Goal: Information Seeking & Learning: Check status

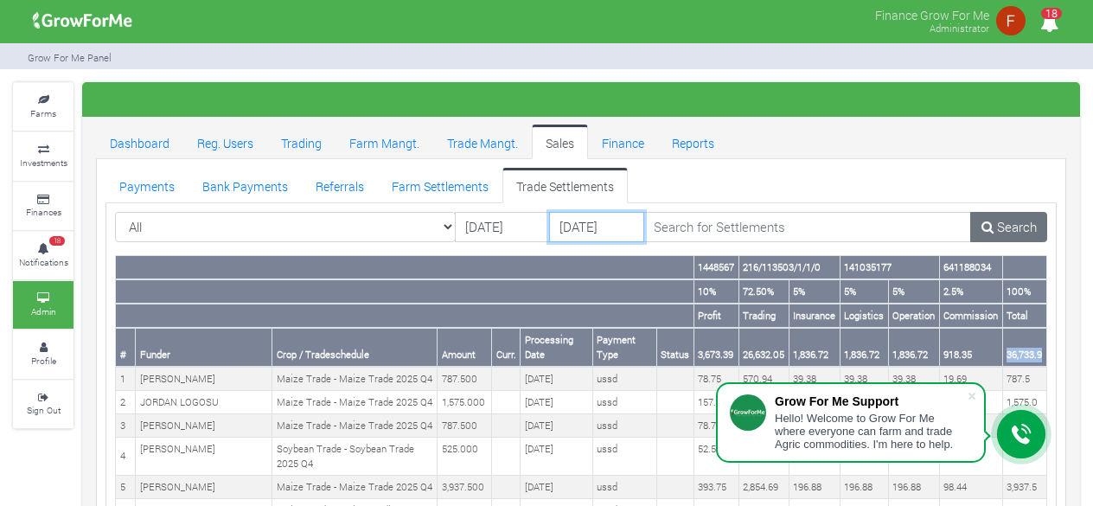
click at [584, 231] on input "[DATE]" at bounding box center [596, 227] width 95 height 31
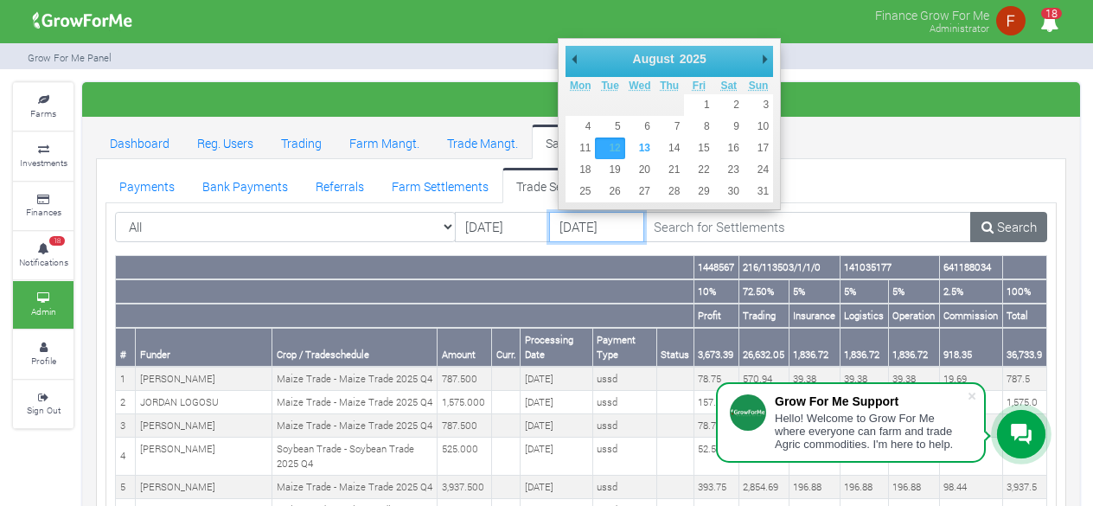
click at [584, 222] on input "[DATE]" at bounding box center [596, 227] width 95 height 31
type input "14/08/2025"
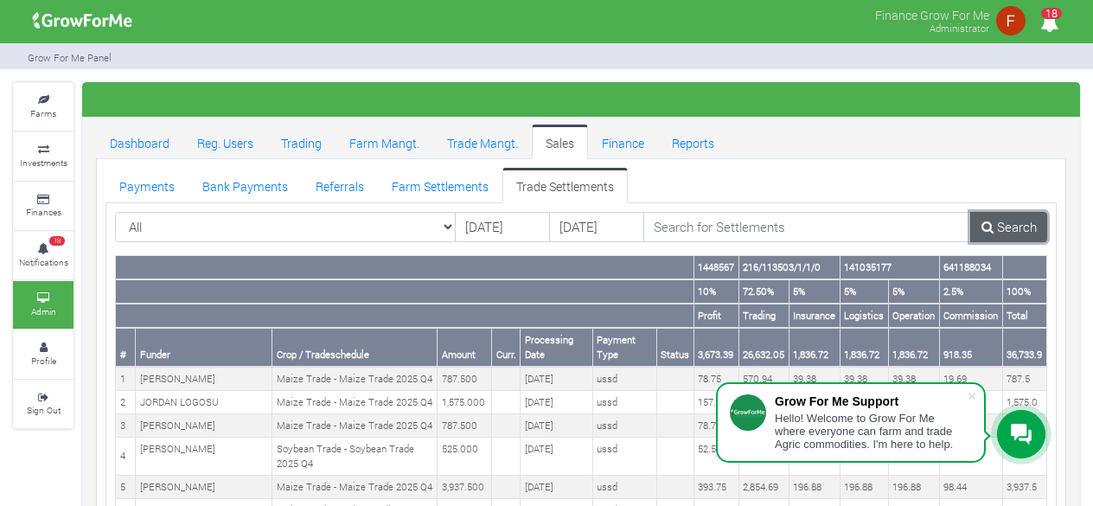
click at [1009, 233] on link "Search" at bounding box center [1008, 227] width 77 height 31
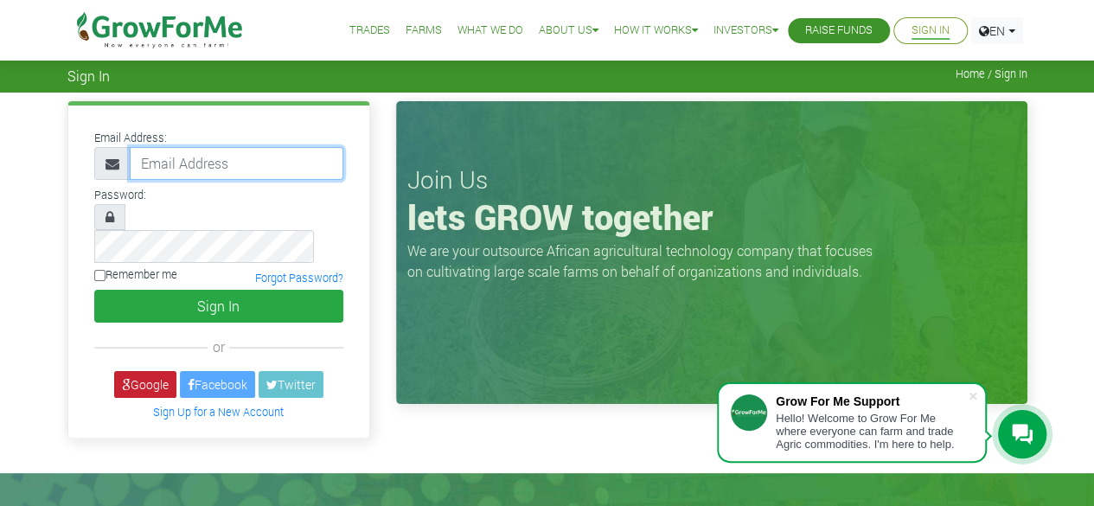
type input "50000"
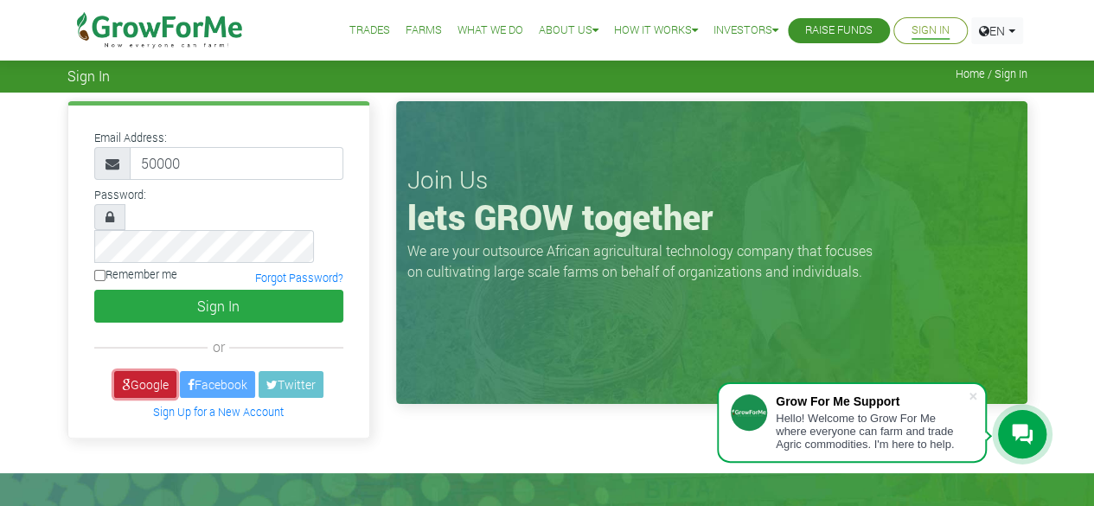
click at [133, 371] on link "Google" at bounding box center [145, 384] width 62 height 27
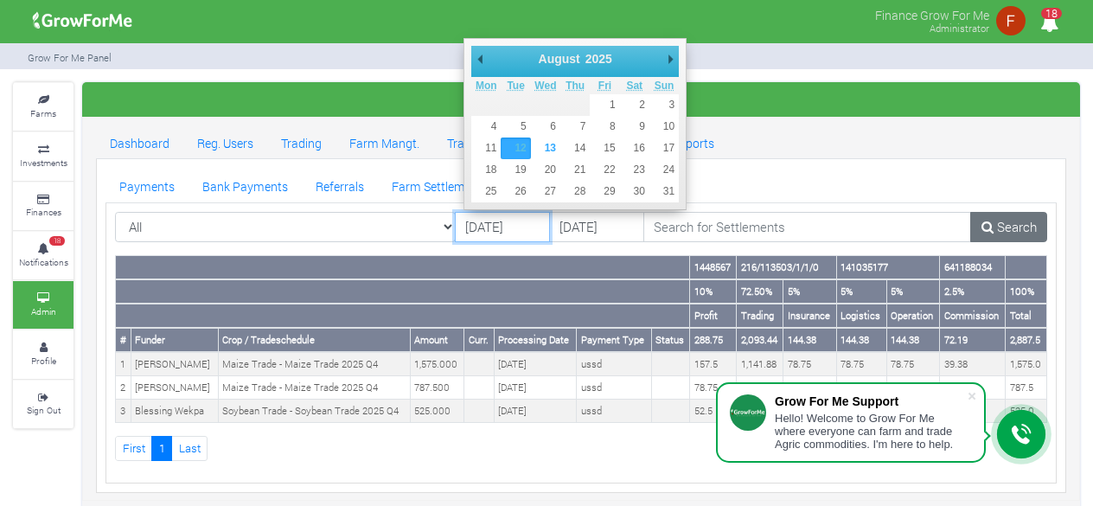
click at [518, 220] on input "[DATE]" at bounding box center [502, 227] width 95 height 31
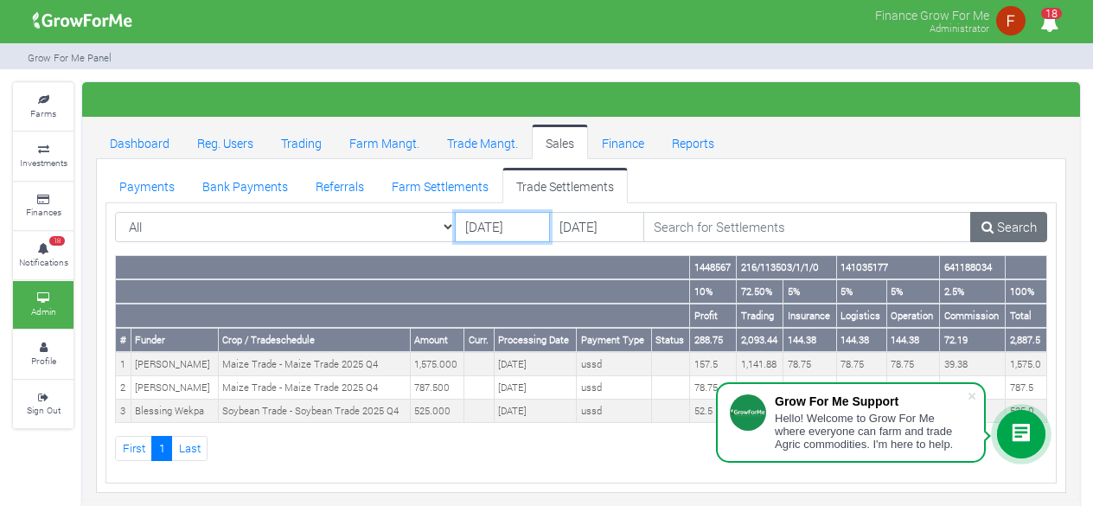
click at [504, 235] on input "02/08/2025" at bounding box center [502, 227] width 95 height 31
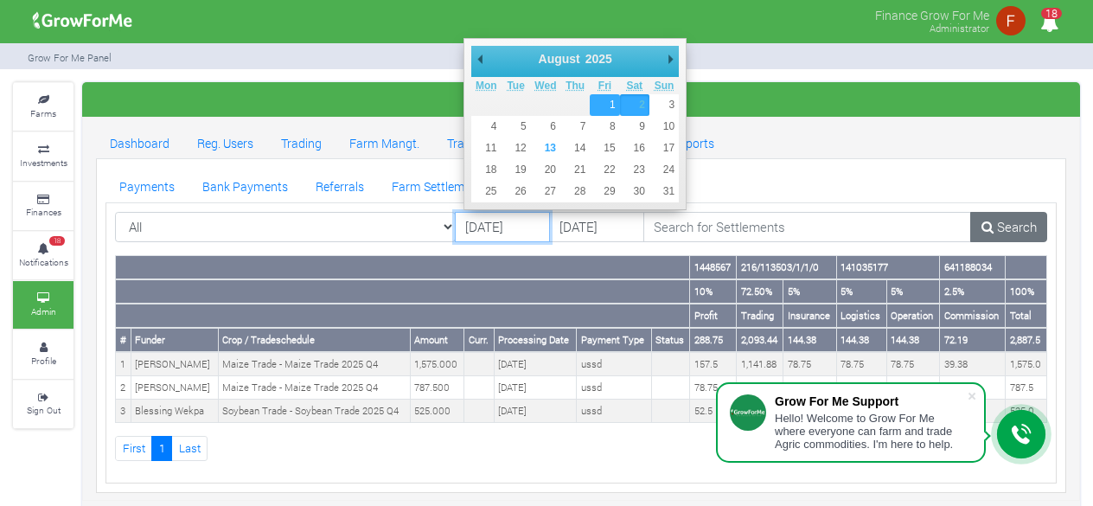
type input "[DATE]"
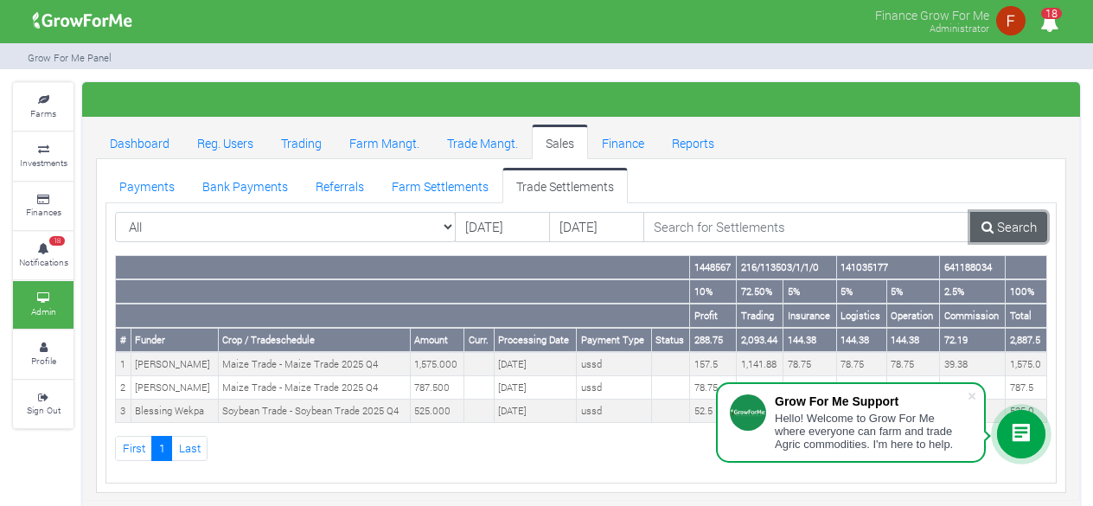
click at [998, 222] on link "Search" at bounding box center [1008, 227] width 77 height 31
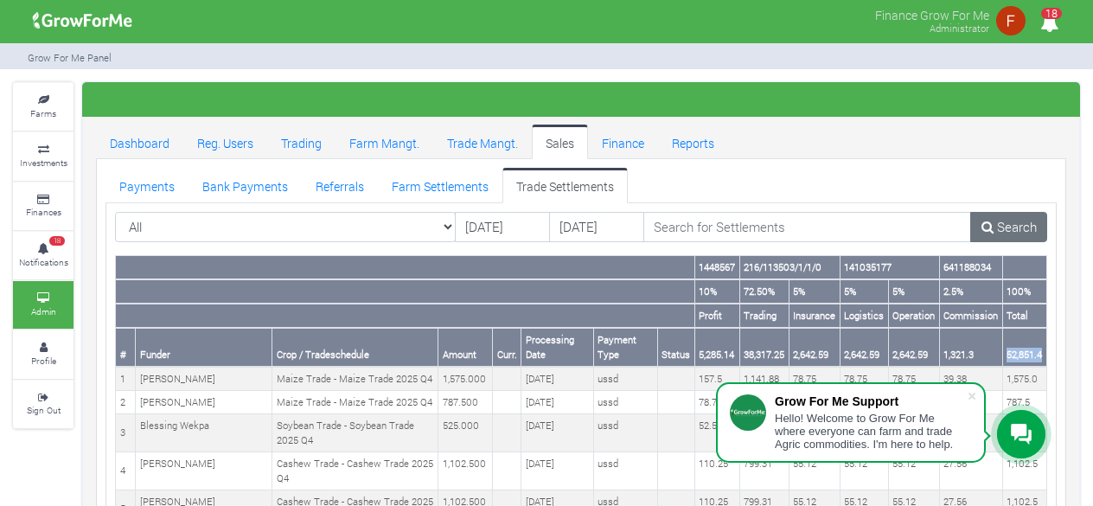
drag, startPoint x: 1006, startPoint y: 354, endPoint x: 1042, endPoint y: 351, distance: 35.6
click at [1042, 351] on th "52,851.4" at bounding box center [1024, 347] width 44 height 39
copy th "52,851.4"
click at [437, 186] on link "Farm Settlements" at bounding box center [440, 185] width 124 height 35
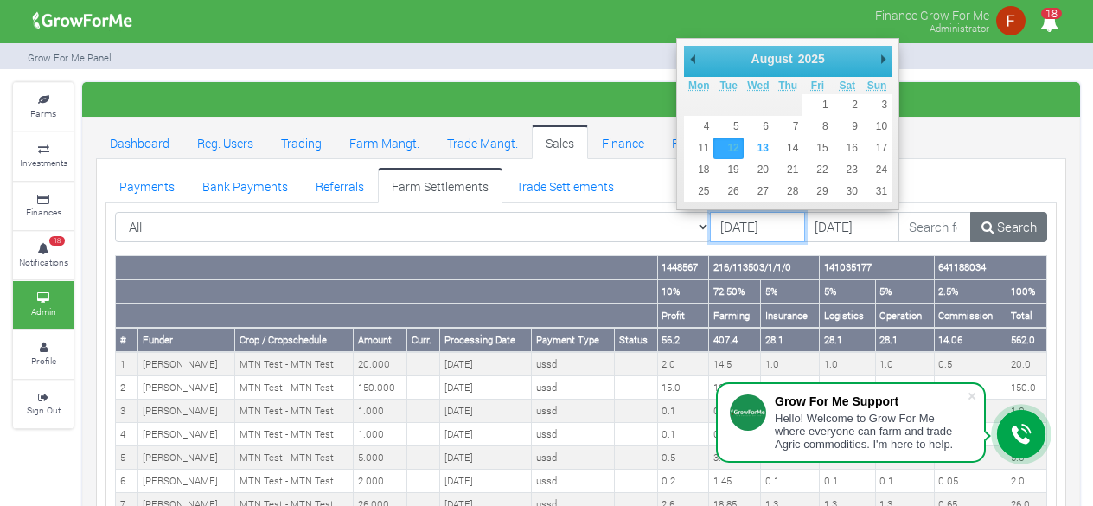
click at [710, 224] on input "[DATE]" at bounding box center [757, 227] width 95 height 31
type input "[DATE]"
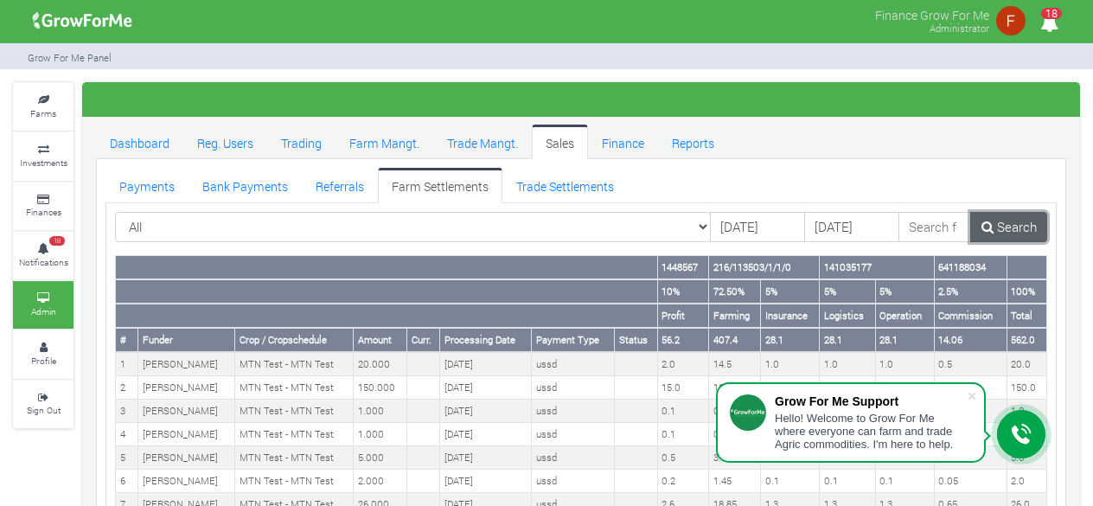
click at [1014, 227] on link "Search" at bounding box center [1008, 227] width 77 height 31
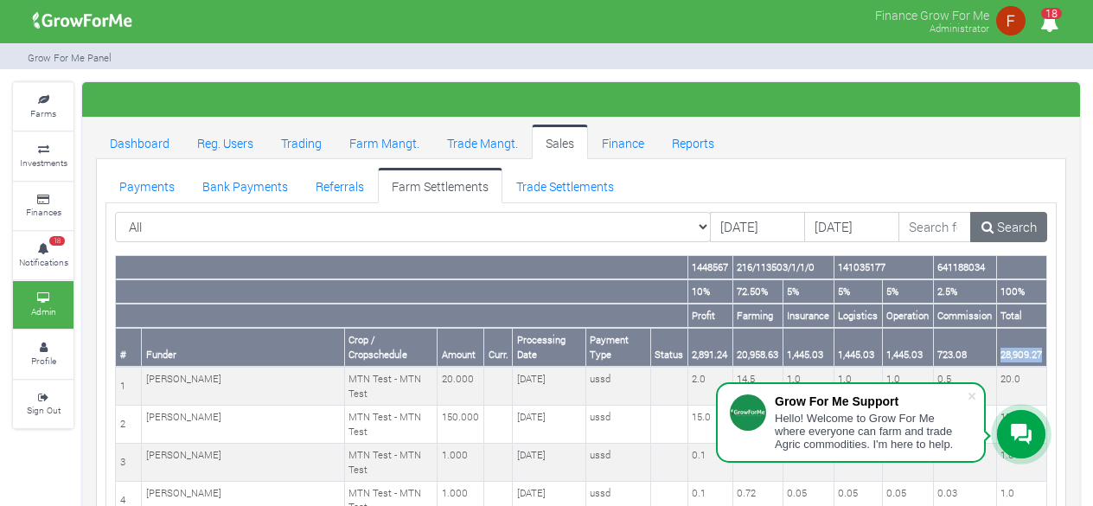
drag, startPoint x: 998, startPoint y: 335, endPoint x: 1041, endPoint y: 338, distance: 43.3
click at [1041, 338] on th "28,909.27" at bounding box center [1021, 347] width 50 height 39
copy th "28,909.27"
